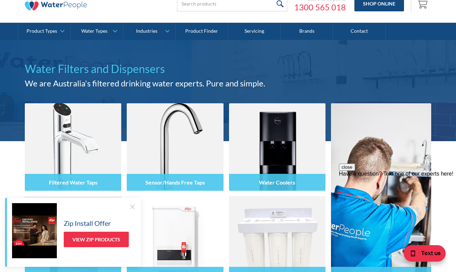
scroll to position [30, 0]
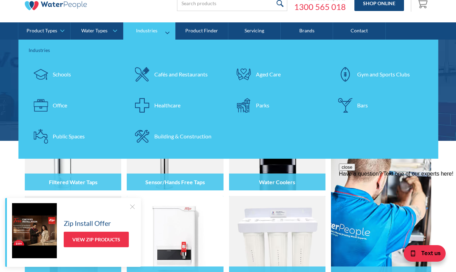
click at [195, 74] on div "Cafés and Restaurants" at bounding box center [180, 74] width 53 height 8
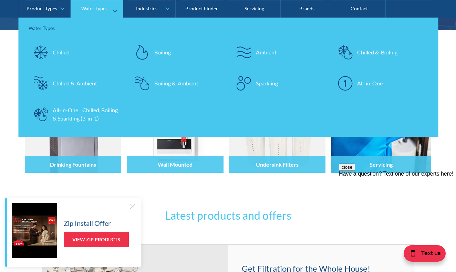
scroll to position [164, 0]
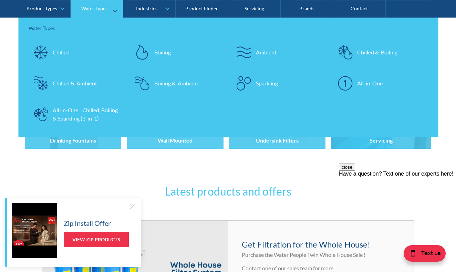
click at [164, 52] on div "Boiling" at bounding box center [162, 52] width 17 height 8
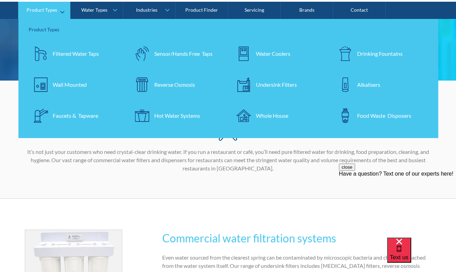
click at [178, 85] on div "Reverse Osmosis" at bounding box center [174, 85] width 41 height 8
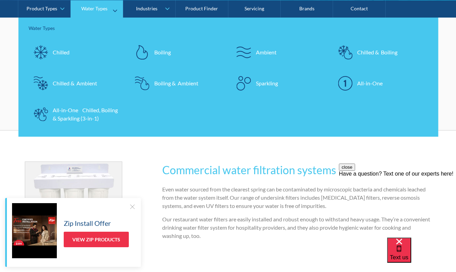
scroll to position [122, 0]
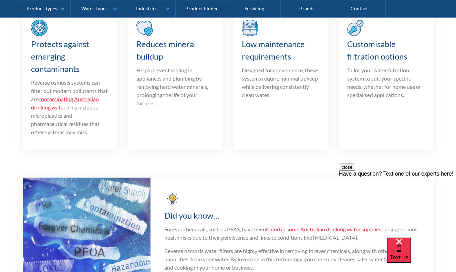
scroll to position [691, 0]
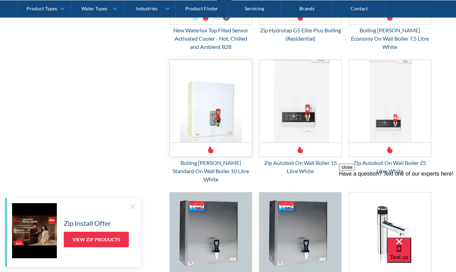
scroll to position [820, 0]
click at [385, 158] on div "Zip Autoboil On Wall Boiler 25 Litre White" at bounding box center [390, 166] width 83 height 17
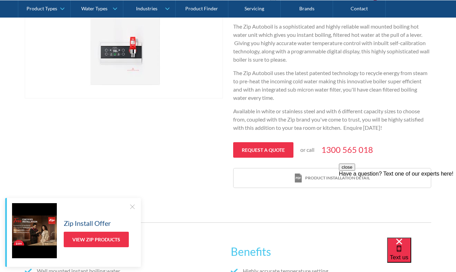
scroll to position [226, 0]
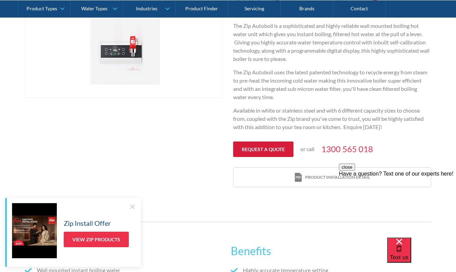
click at [274, 147] on link "Request a quote" at bounding box center [263, 150] width 60 height 16
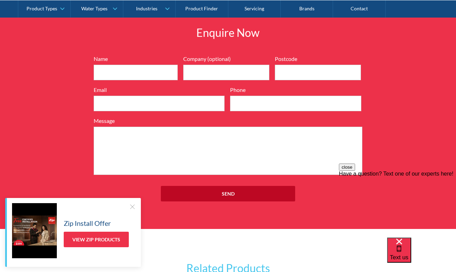
scroll to position [806, 0]
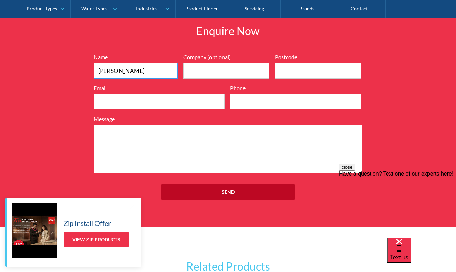
type input "Giovanni"
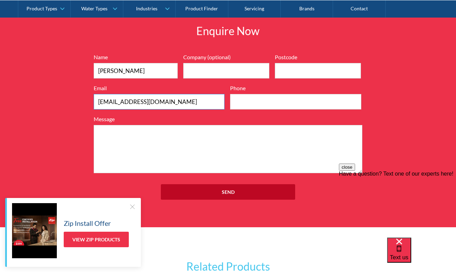
type input "bushmankombucha@gmail.com"
click at [223, 68] on input "Company (optional)" at bounding box center [226, 71] width 86 height 16
click at [212, 68] on input "Bushman kombucha" at bounding box center [226, 71] width 86 height 16
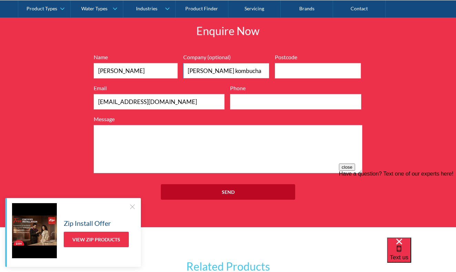
click at [215, 67] on input "Bushman kombucha" at bounding box center [226, 71] width 86 height 16
type input "Bushman Kombucha"
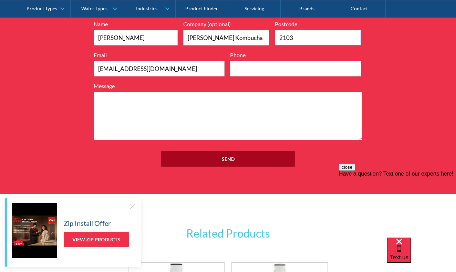
scroll to position [842, 0]
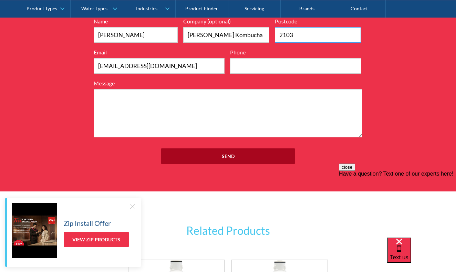
type input "2103"
click at [252, 158] on input "Send" at bounding box center [228, 156] width 134 height 16
type input "0424783590"
click at [253, 154] on input "Send" at bounding box center [228, 156] width 134 height 16
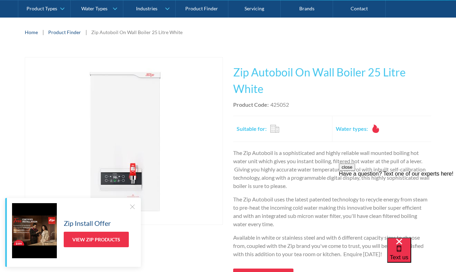
scroll to position [100, 0]
click at [238, 68] on h1 "Zip Autoboil On Wall Boiler 25 Litre White" at bounding box center [332, 79] width 198 height 33
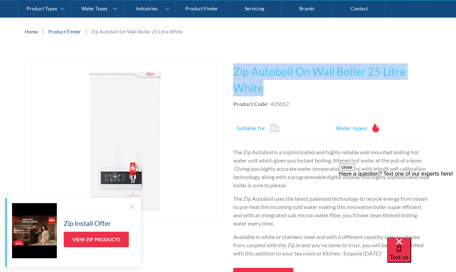
drag, startPoint x: 232, startPoint y: 69, endPoint x: 274, endPoint y: 94, distance: 49.0
click at [274, 94] on div "Play video Fits Most Brands Best Seller No items found. This tap design is incl…" at bounding box center [228, 185] width 407 height 258
copy h1 "Zip Autoboil On Wall Boiler 25 Litre White"
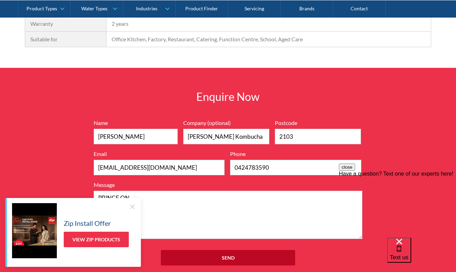
scroll to position [741, 0]
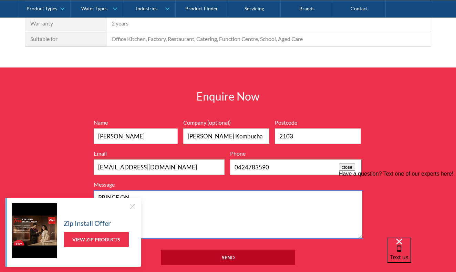
click at [148, 193] on textarea "PRINCE ON" at bounding box center [228, 215] width 269 height 48
paste textarea "Zip Autoboil On Wall Boiler 25 Litre White"
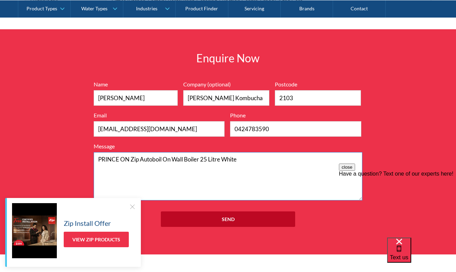
scroll to position [780, 0]
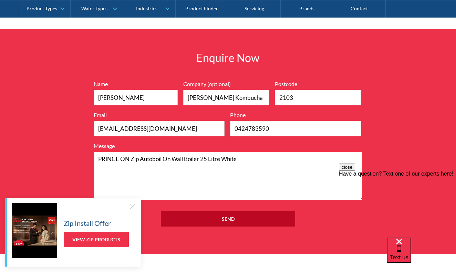
click at [203, 158] on textarea "PRINCE ON Zip Autoboil On Wall Boiler 25 Litre White" at bounding box center [228, 176] width 269 height 48
click at [263, 159] on textarea "PRINCE ON Zip Autoboil On Wall Boiler 10/ AND 25 Litre White" at bounding box center [228, 176] width 269 height 48
click at [128, 155] on textarea "PRINCE ON Zip Autoboil On Wall Boiler 10/ AND 25 Litre White" at bounding box center [228, 176] width 269 height 48
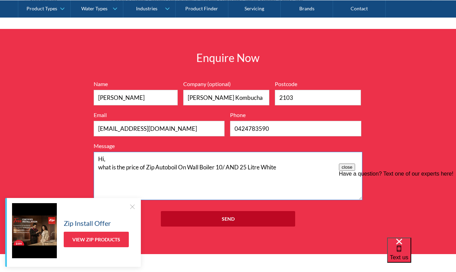
click at [283, 168] on textarea "Hi, what is the price of Zip Autoboil On Wall Boiler 10/ AND 25 Litre White" at bounding box center [228, 176] width 269 height 48
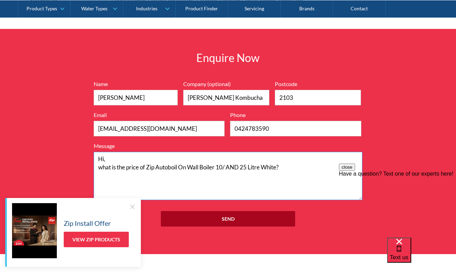
type textarea "Hi, what is the price of Zip Autoboil On Wall Boiler 10/ AND 25 Litre White?"
click at [288, 218] on input "Send" at bounding box center [228, 219] width 134 height 16
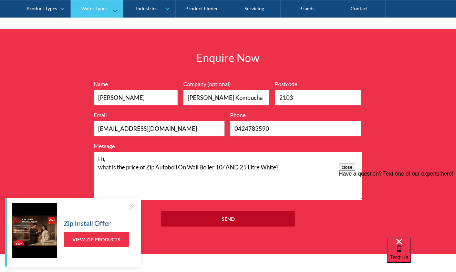
scroll to position [226, 0]
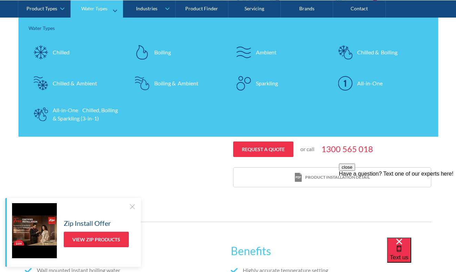
click at [350, 52] on img at bounding box center [345, 52] width 14 height 14
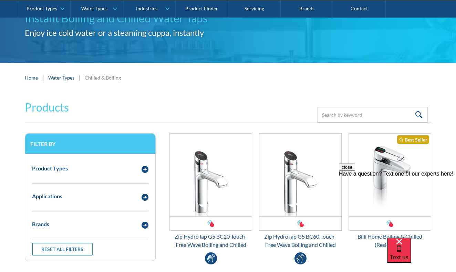
scroll to position [42, 0]
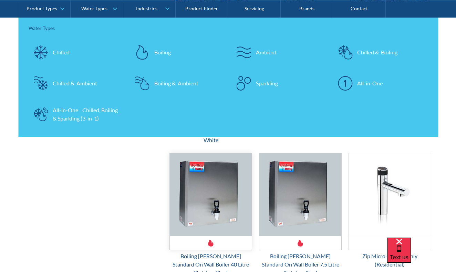
scroll to position [852, 0]
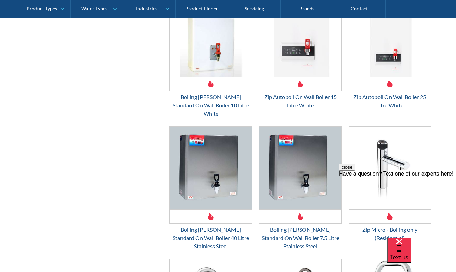
scroll to position [0, 0]
